Goal: Information Seeking & Learning: Learn about a topic

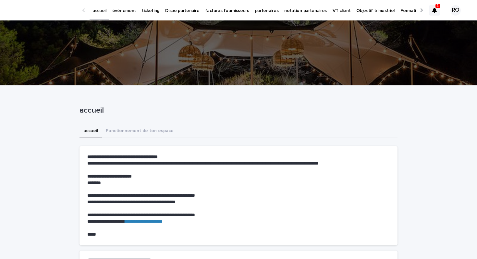
click at [356, 6] on p "Objectif trimestriel" at bounding box center [375, 7] width 38 height 14
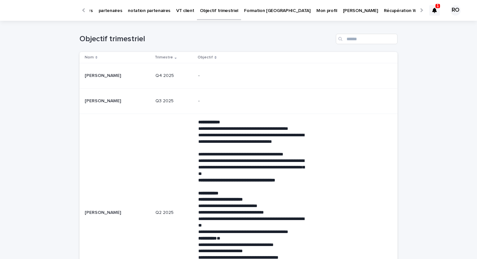
scroll to position [0, 189]
click at [211, 11] on p "Formation [GEOGRAPHIC_DATA]" at bounding box center [244, 7] width 66 height 14
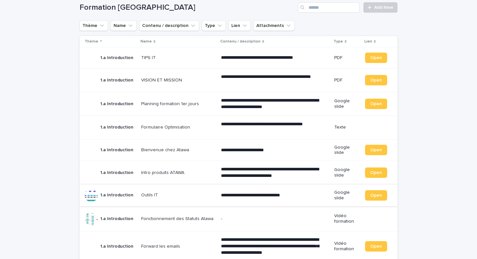
scroll to position [32, 0]
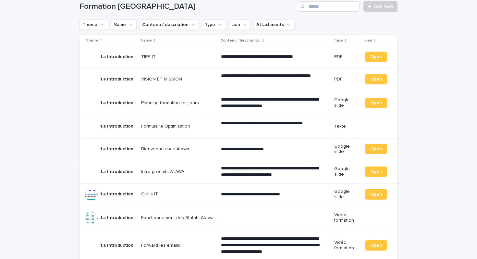
click at [180, 216] on p "Fonctionnement des Statuts Atawa" at bounding box center [178, 217] width 74 height 7
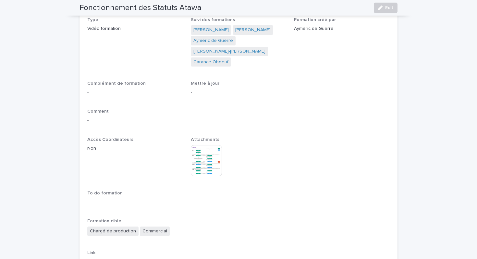
scroll to position [96, 0]
click at [207, 157] on img at bounding box center [206, 159] width 31 height 31
